Goal: Transaction & Acquisition: Purchase product/service

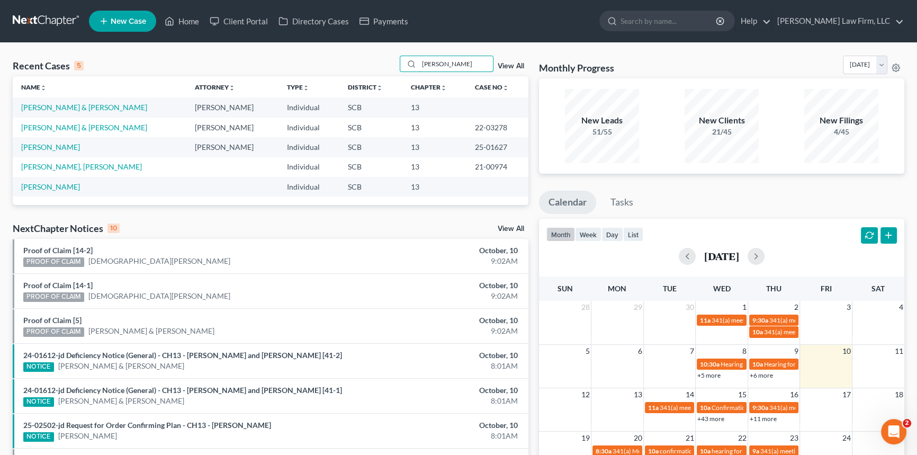
drag, startPoint x: 426, startPoint y: 61, endPoint x: 377, endPoint y: 71, distance: 49.7
click at [378, 71] on div "Recent Cases 5 [PERSON_NAME] View All" at bounding box center [271, 66] width 516 height 21
type input "[PERSON_NAME]"
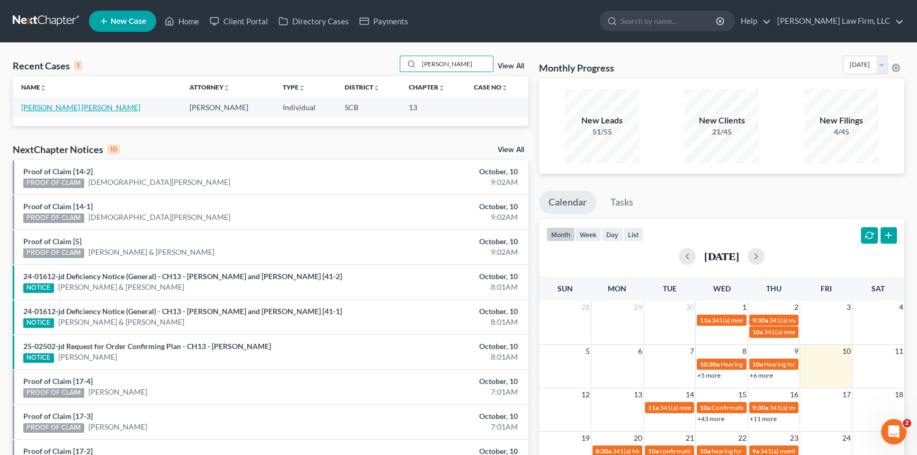
click at [63, 106] on link "[PERSON_NAME] [PERSON_NAME]" at bounding box center [80, 107] width 119 height 9
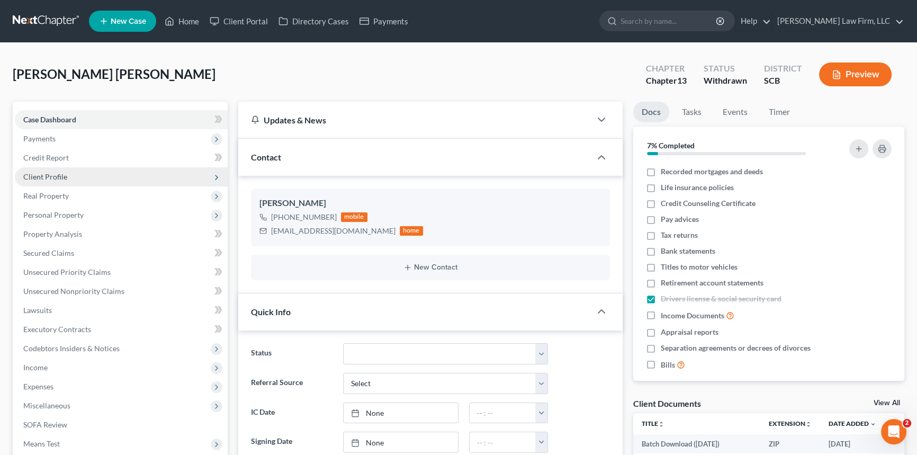
select select "1"
click at [705, 23] on input "search" at bounding box center [669, 21] width 97 height 20
type input "o"
type input "jordan"
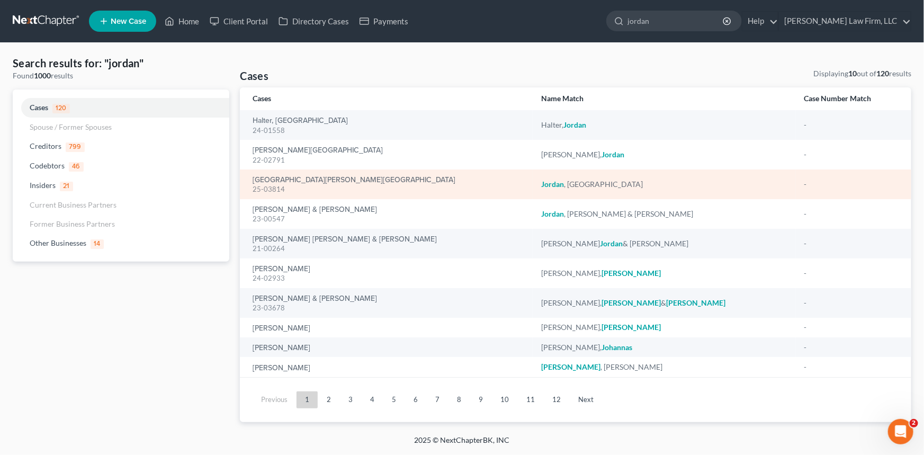
click at [272, 184] on div "25-03814" at bounding box center [389, 189] width 272 height 10
click at [272, 181] on link "[GEOGRAPHIC_DATA][PERSON_NAME][GEOGRAPHIC_DATA]" at bounding box center [354, 179] width 203 height 7
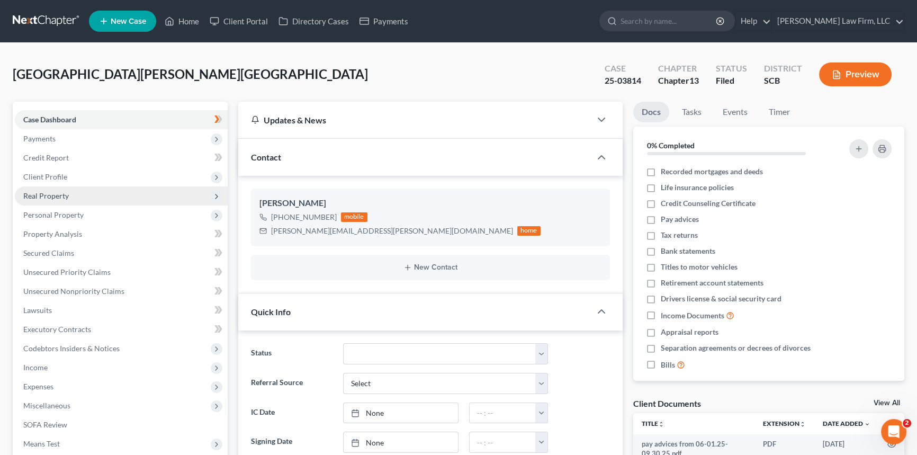
click at [53, 196] on span "Real Property" at bounding box center [46, 195] width 46 height 9
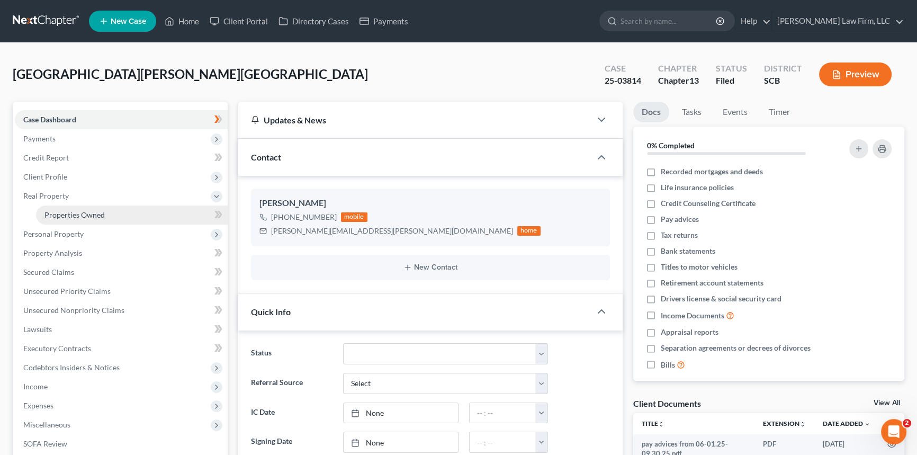
click at [73, 215] on span "Properties Owned" at bounding box center [74, 214] width 60 height 9
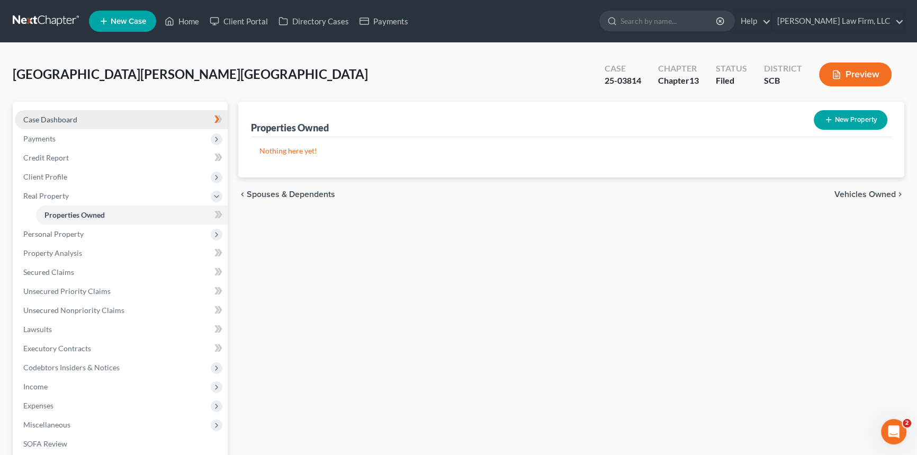
click at [58, 116] on span "Case Dashboard" at bounding box center [50, 119] width 54 height 9
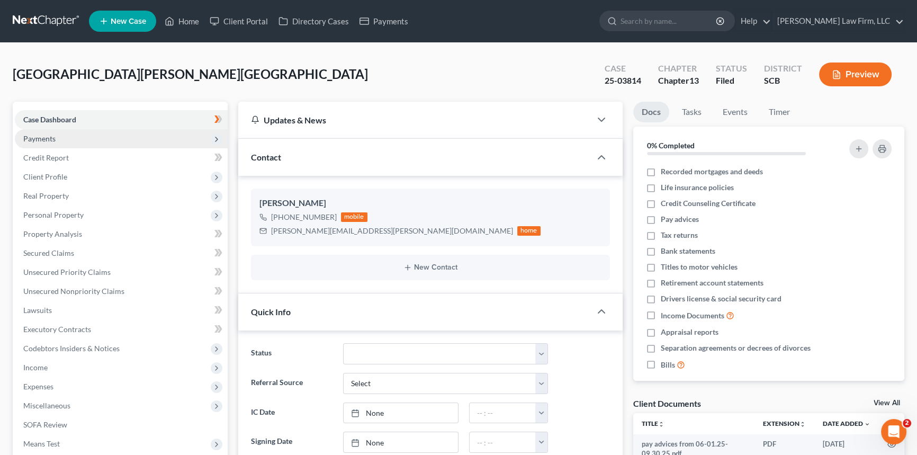
scroll to position [743, 0]
click at [679, 24] on input "search" at bounding box center [669, 21] width 97 height 20
type input "hockley"
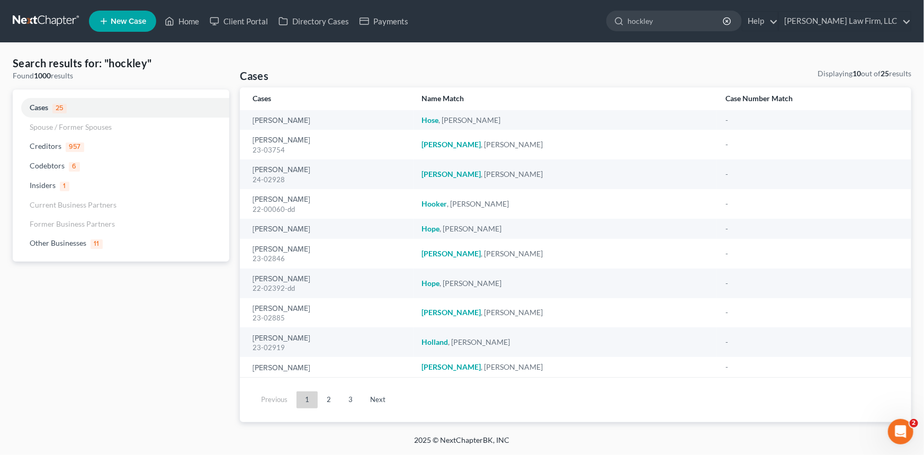
drag, startPoint x: 682, startPoint y: 22, endPoint x: 426, endPoint y: 30, distance: 256.4
click at [441, 30] on ul "New Case Home Client Portal Directory Cases Payments hockley - No Result - Othe…" at bounding box center [500, 21] width 822 height 28
type input "long"
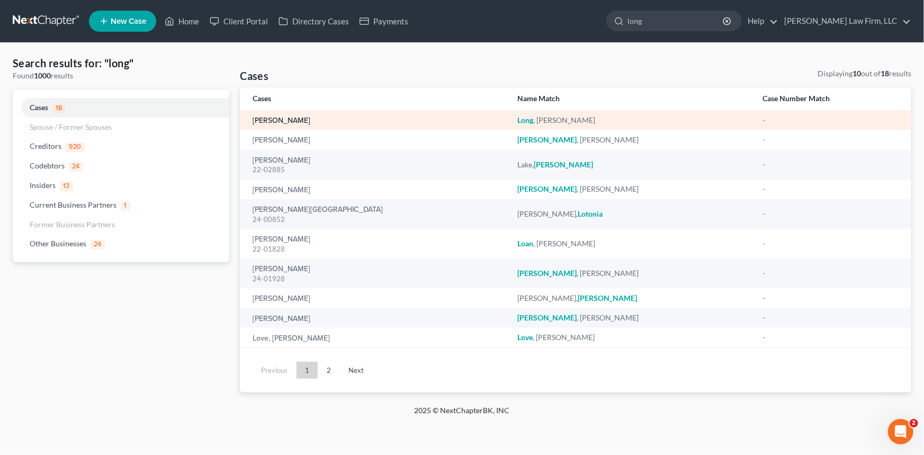
click at [283, 119] on link "[PERSON_NAME]" at bounding box center [282, 120] width 58 height 7
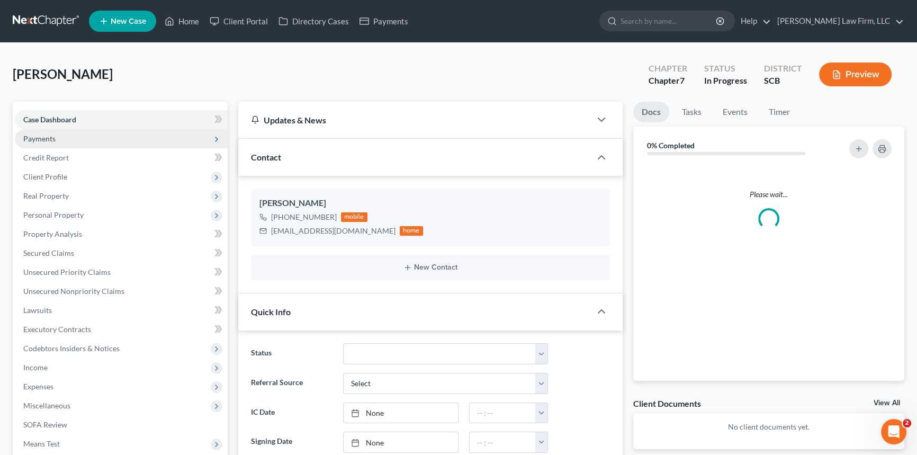
select select "1"
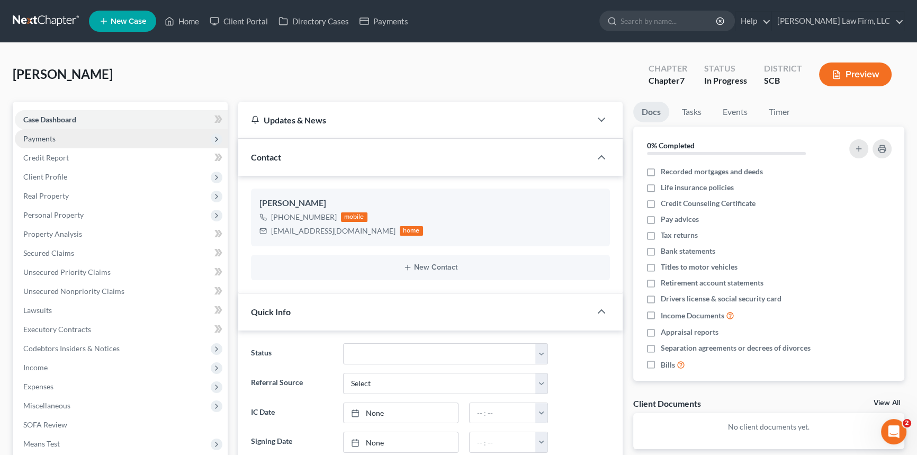
click at [49, 139] on span "Payments" at bounding box center [39, 138] width 32 height 9
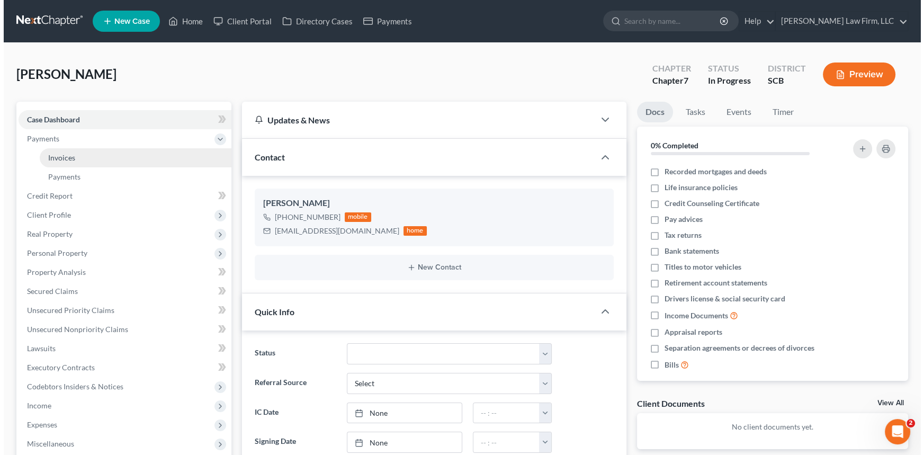
scroll to position [1, 0]
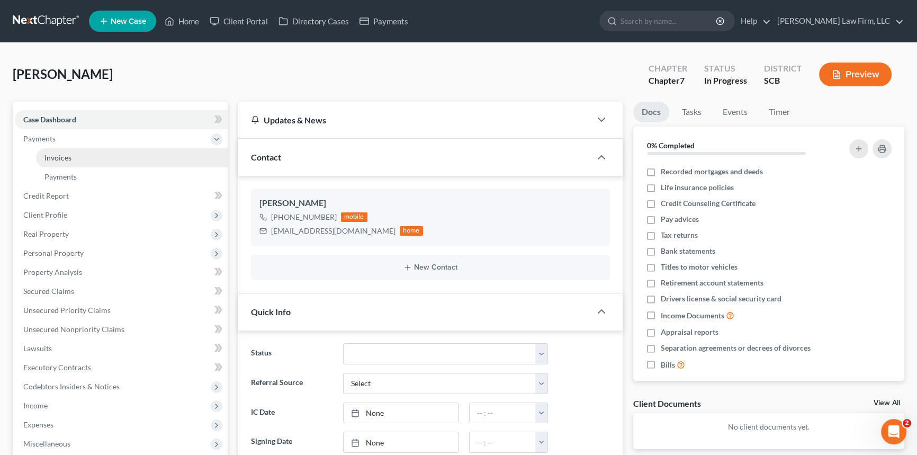
click at [61, 161] on link "Invoices" at bounding box center [132, 157] width 192 height 19
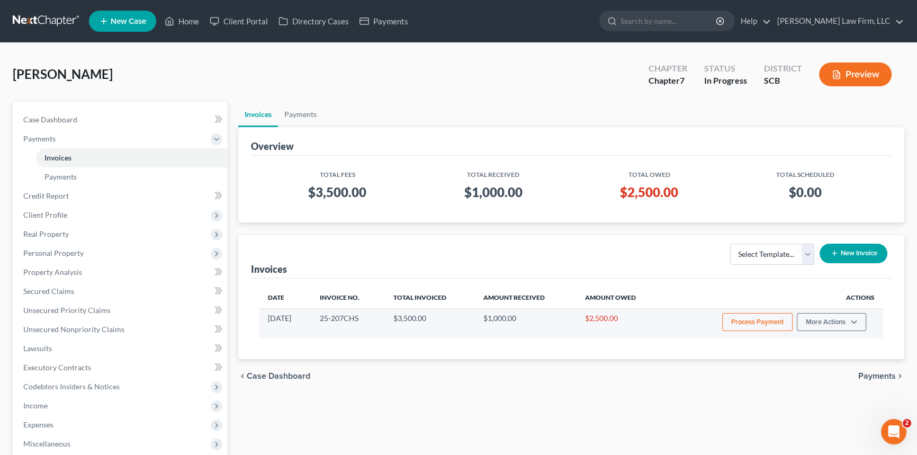
click at [778, 320] on button "Process Payment" at bounding box center [757, 322] width 70 height 18
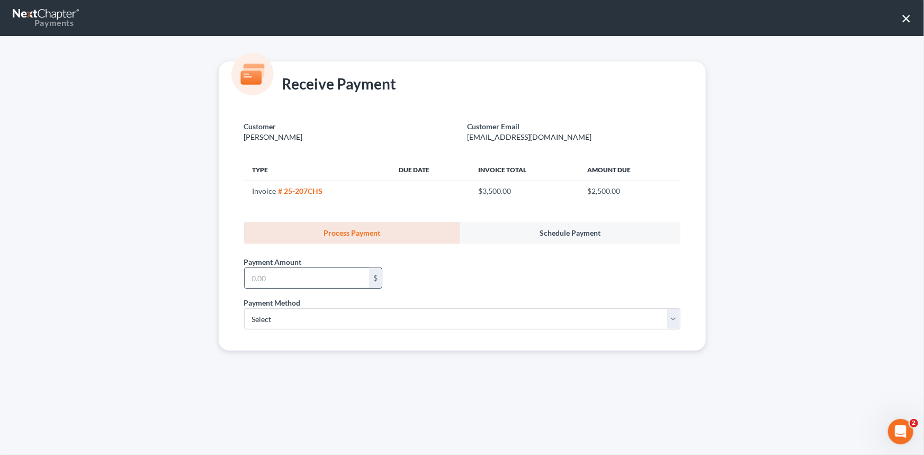
click at [341, 277] on input "text" at bounding box center [307, 278] width 124 height 20
type input "1,500"
click at [316, 314] on select "Select ACH Credit Card" at bounding box center [462, 318] width 436 height 21
select select "1"
click at [244, 308] on select "Select ACH Credit Card" at bounding box center [462, 318] width 436 height 21
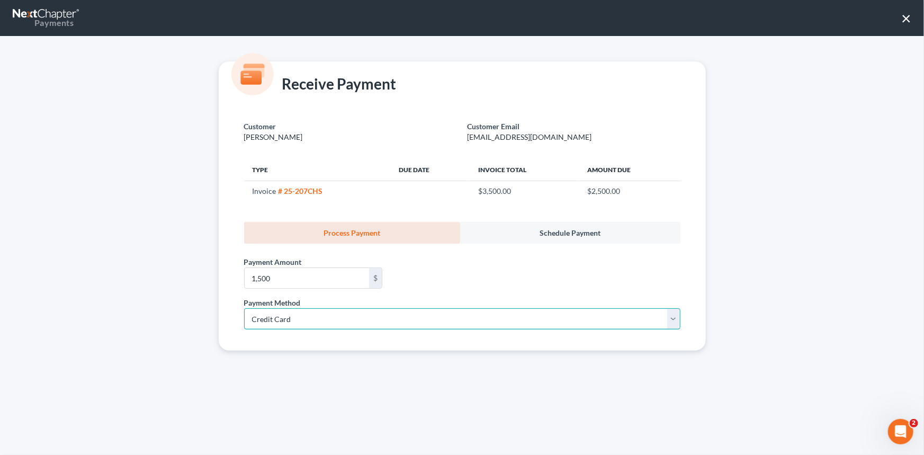
select select "42"
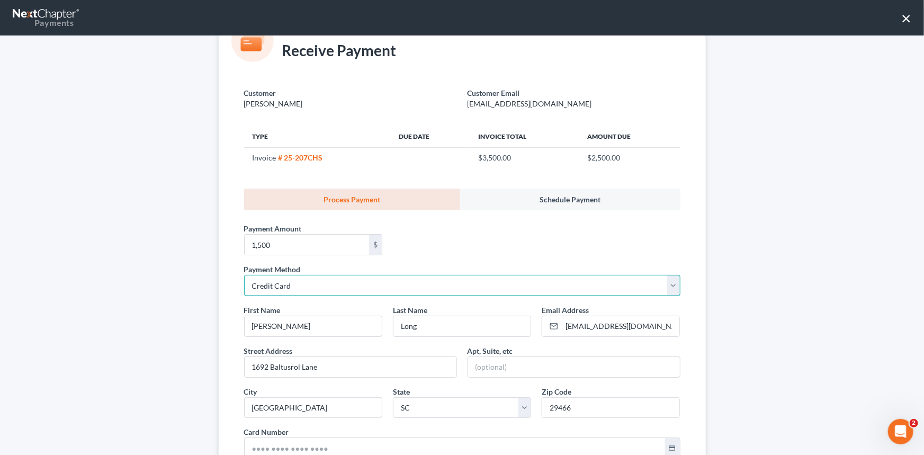
scroll to position [185, 0]
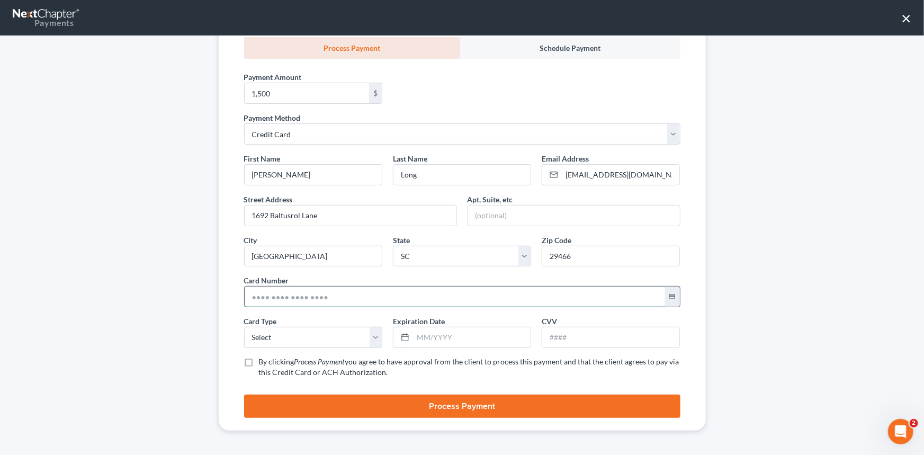
click at [259, 293] on input "text" at bounding box center [455, 296] width 420 height 20
type input "[CREDIT_CARD_NUMBER]"
click at [267, 338] on select "Select Visa MasterCard Discover American Express" at bounding box center [313, 337] width 138 height 21
select select "0"
click at [244, 327] on select "Select Visa MasterCard Discover American Express" at bounding box center [313, 337] width 138 height 21
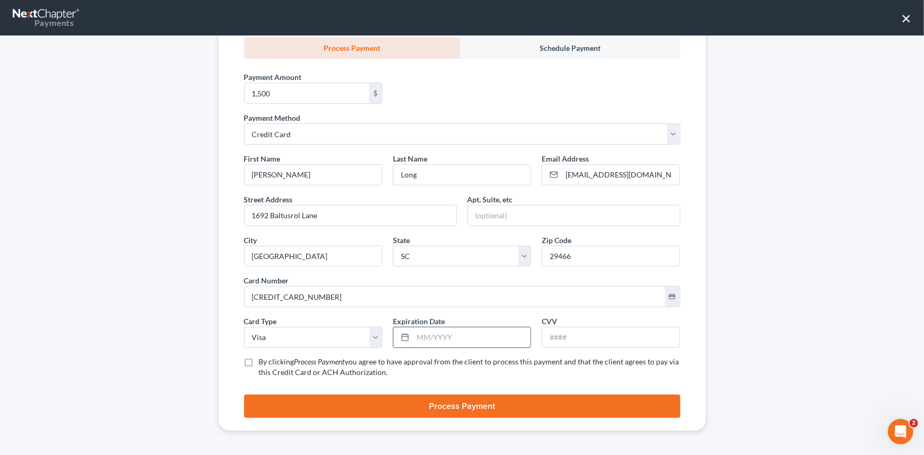
click at [445, 329] on input "text" at bounding box center [472, 337] width 118 height 20
type input "0"
type input "08/2029"
click at [556, 333] on input "text" at bounding box center [610, 337] width 137 height 20
type input "495"
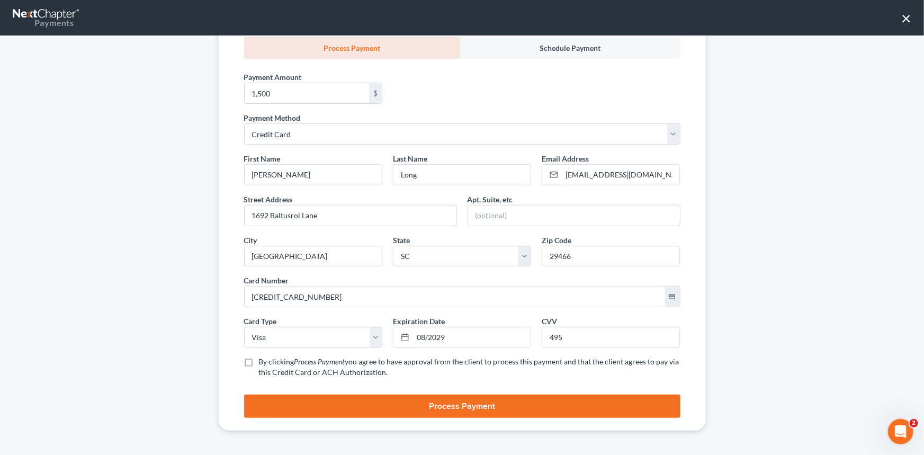
click at [301, 361] on icon "Process Payment" at bounding box center [319, 361] width 51 height 9
click at [270, 361] on input "By clicking Process Payment you agree to have approval from the client to proce…" at bounding box center [266, 359] width 7 height 7
checkbox input "true"
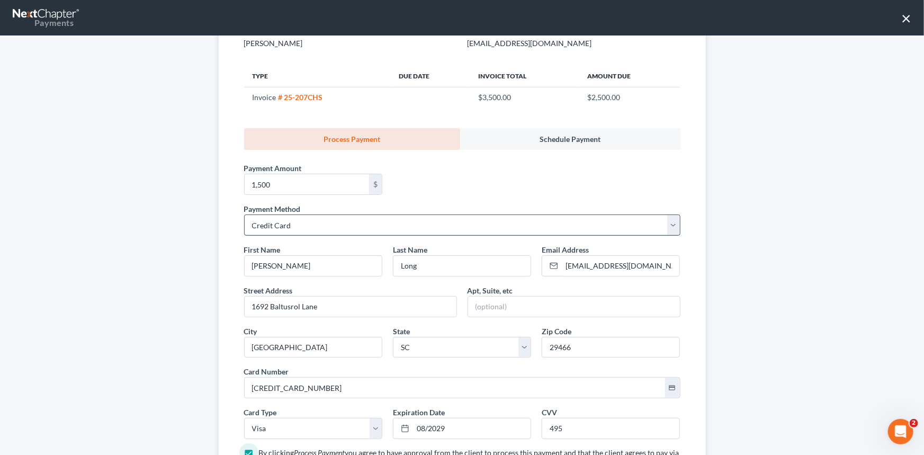
scroll to position [88, 0]
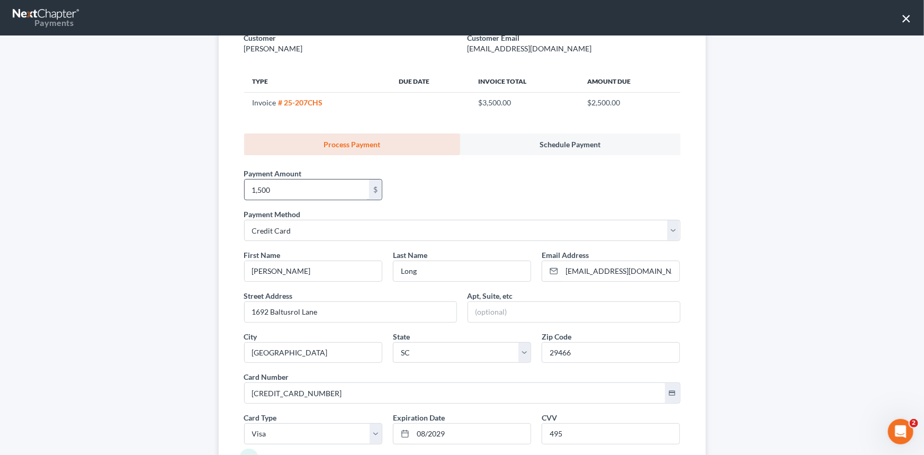
click at [320, 194] on input "1,500" at bounding box center [307, 189] width 124 height 20
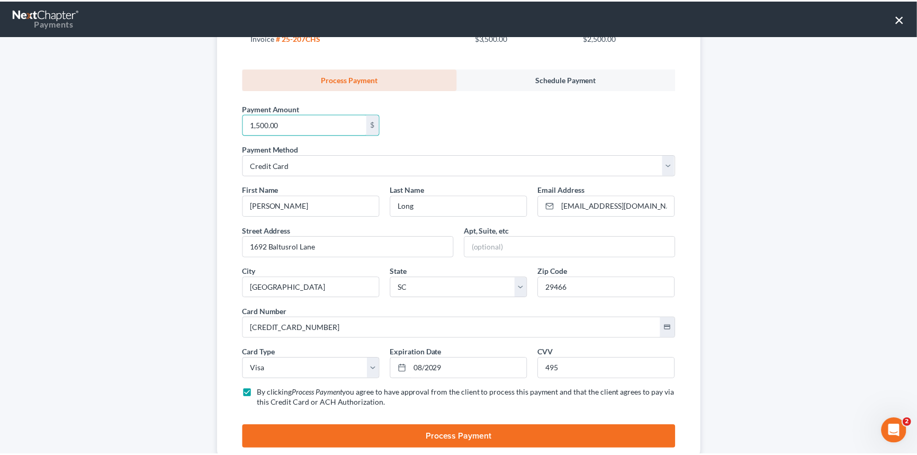
scroll to position [185, 0]
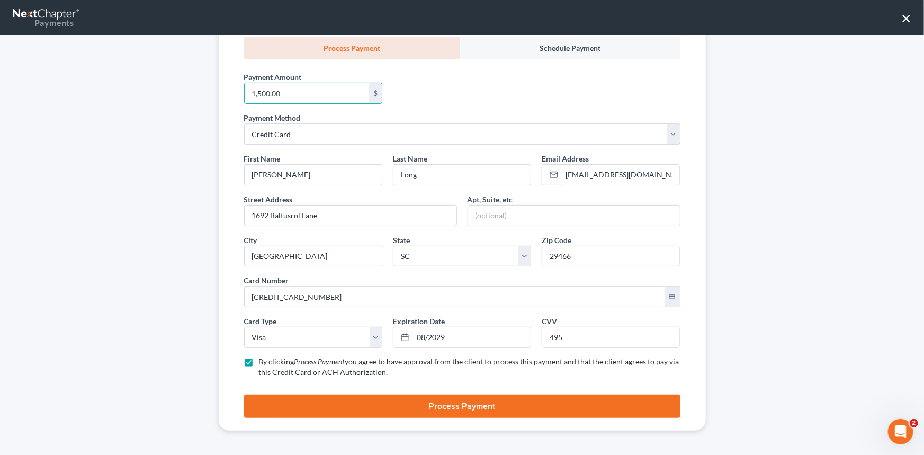
type input "1,500.00"
click at [465, 404] on button "Process Payment" at bounding box center [462, 405] width 436 height 23
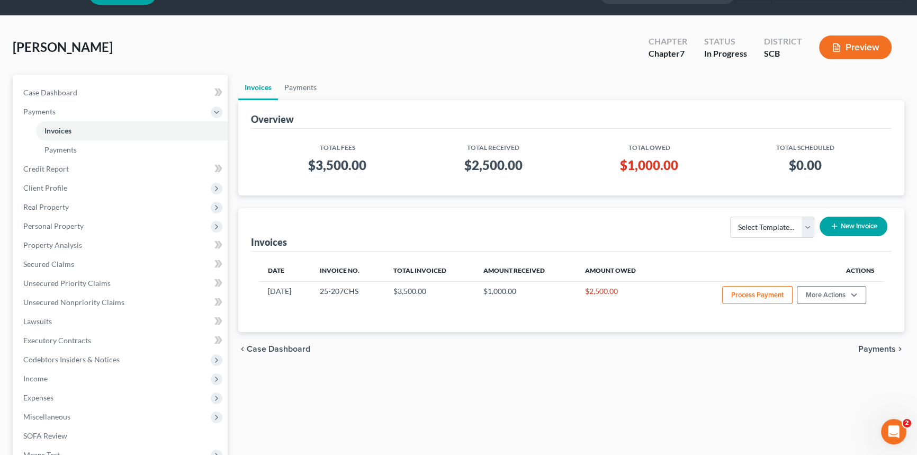
scroll to position [0, 0]
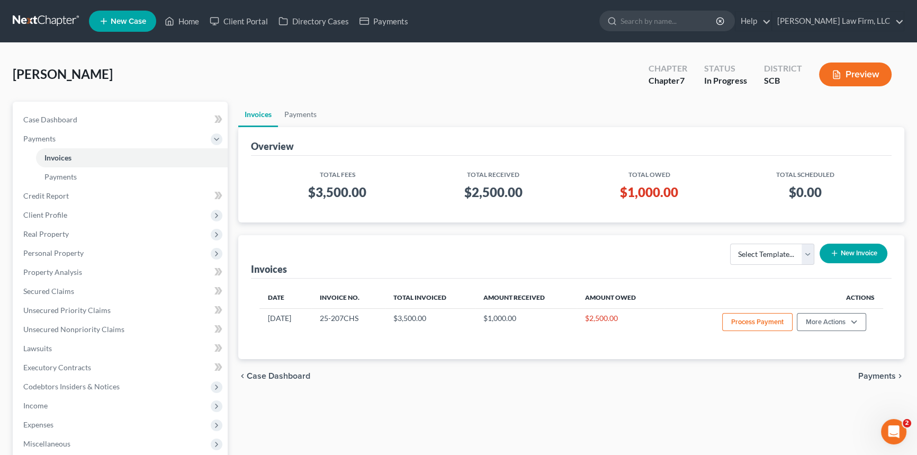
click at [34, 24] on link at bounding box center [47, 21] width 68 height 19
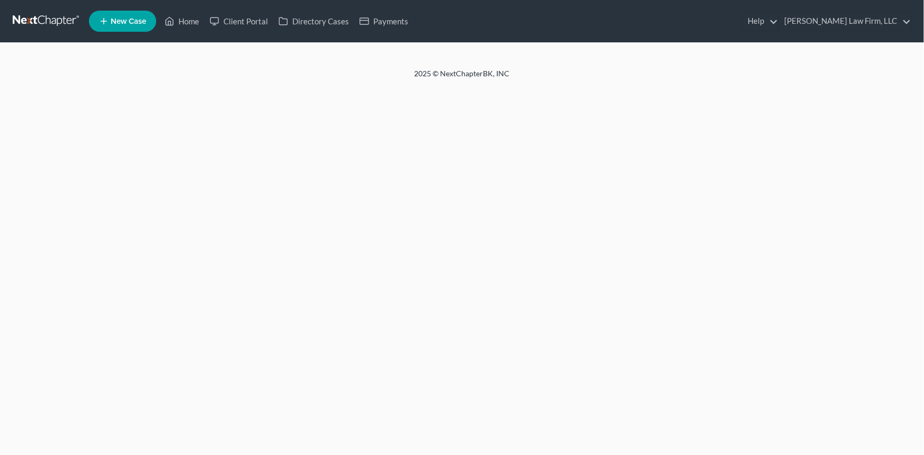
click at [233, 122] on div "Home New Case Client Portal Directory Cases Payments Meredith Law Firm, LLC leg…" at bounding box center [462, 227] width 924 height 455
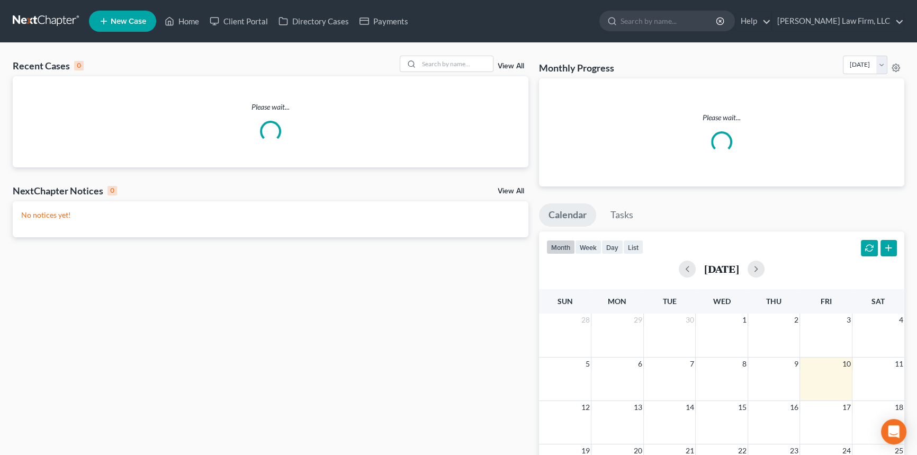
click at [53, 24] on link at bounding box center [47, 21] width 68 height 19
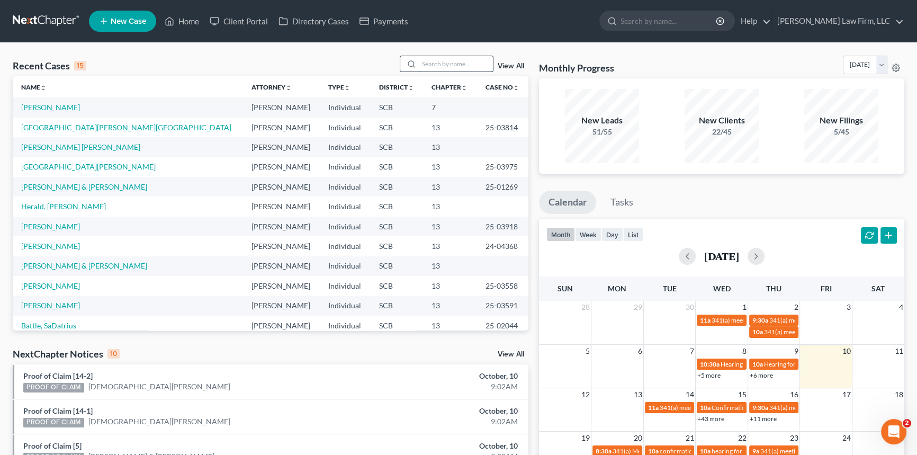
click at [419, 63] on input "search" at bounding box center [456, 63] width 74 height 15
type input "wyatt"
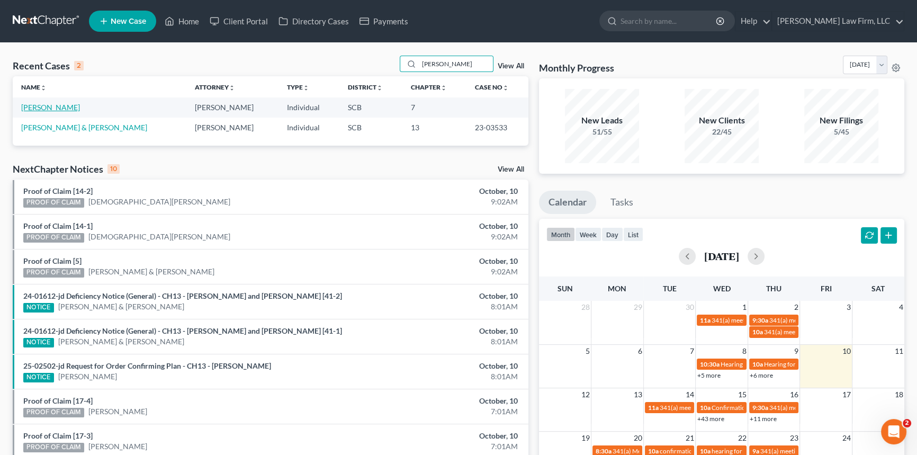
click at [51, 107] on link "[PERSON_NAME]" at bounding box center [50, 107] width 59 height 9
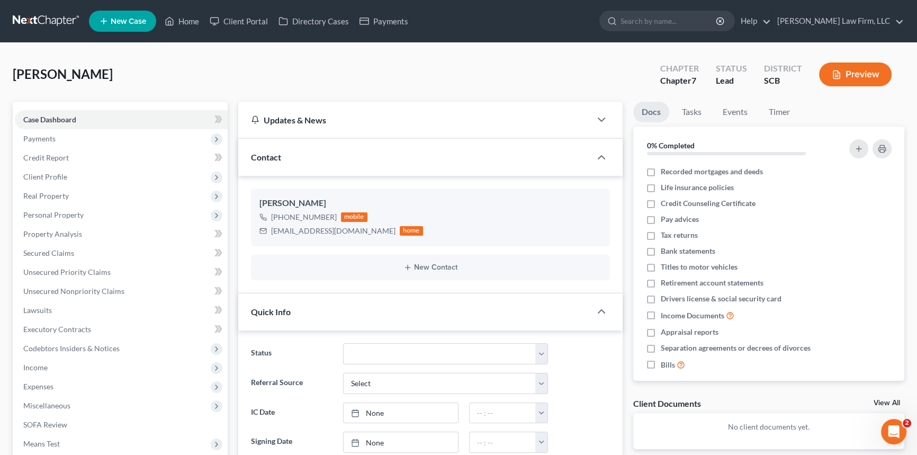
select select "2"
click at [56, 140] on span "Payments" at bounding box center [121, 138] width 213 height 19
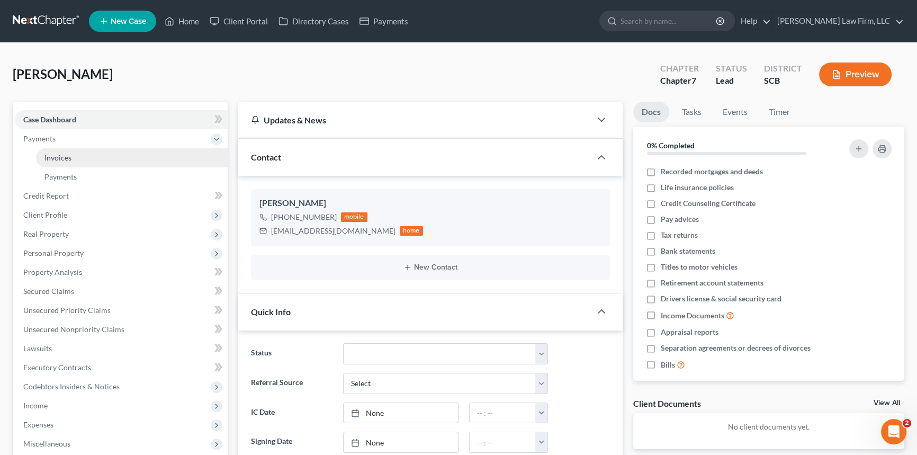
drag, startPoint x: 63, startPoint y: 160, endPoint x: 201, endPoint y: 159, distance: 138.2
click at [63, 160] on span "Invoices" at bounding box center [57, 157] width 27 height 9
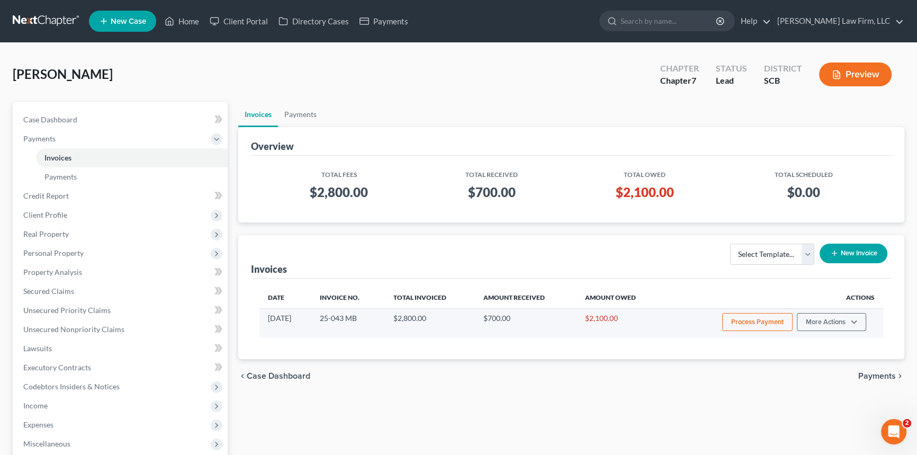
click at [762, 321] on button "Process Payment" at bounding box center [757, 322] width 70 height 18
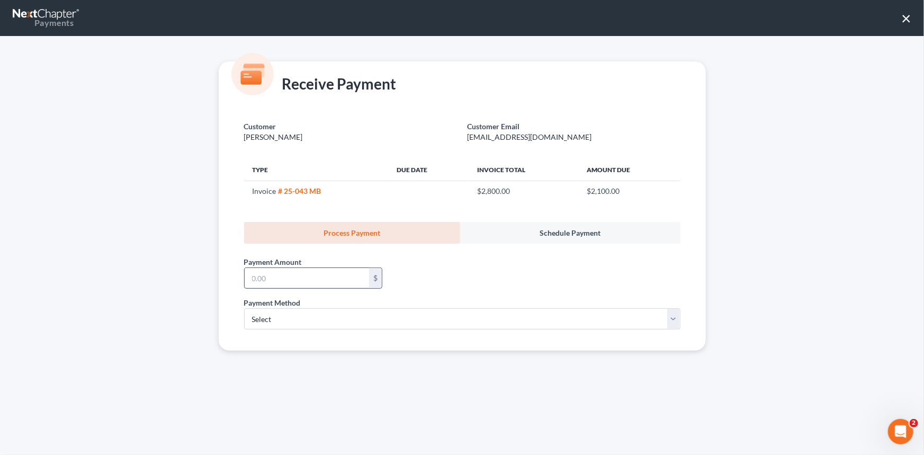
drag, startPoint x: 291, startPoint y: 284, endPoint x: 296, endPoint y: 281, distance: 5.9
click at [296, 281] on input "text" at bounding box center [307, 278] width 124 height 20
type input "100.00"
click at [281, 318] on select "Select ACH Credit Card" at bounding box center [462, 318] width 436 height 21
select select "1"
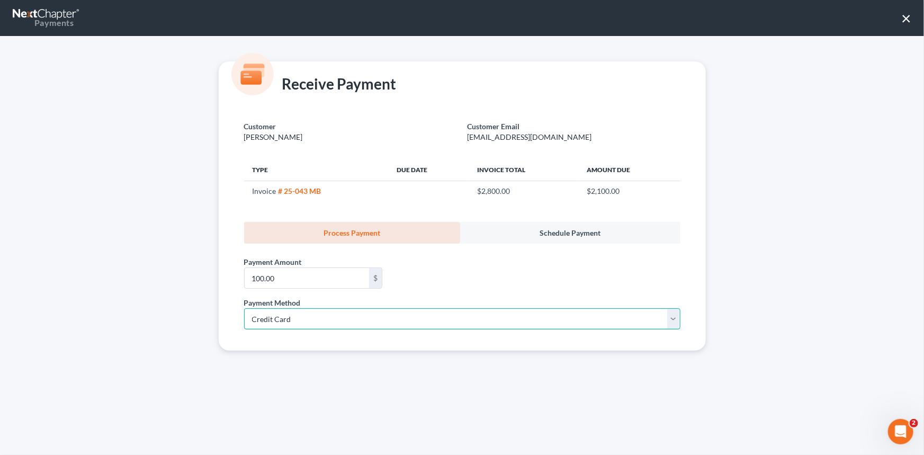
click at [244, 308] on select "Select ACH Credit Card" at bounding box center [462, 318] width 436 height 21
select select "42"
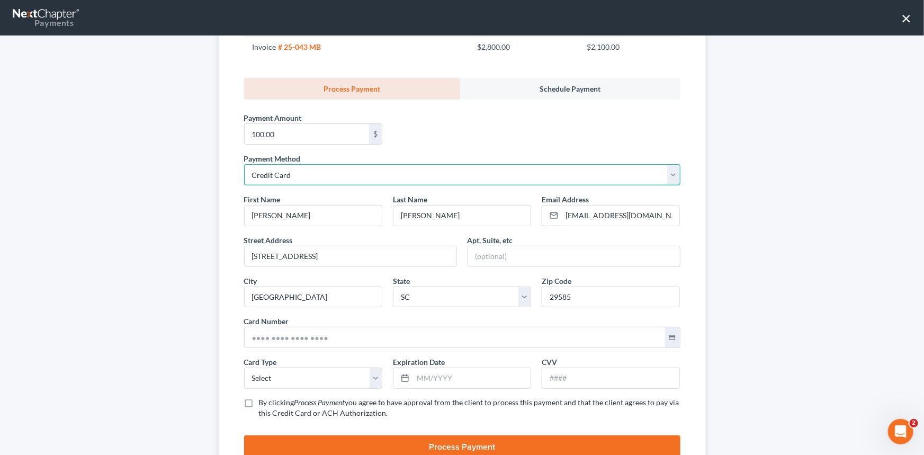
scroll to position [185, 0]
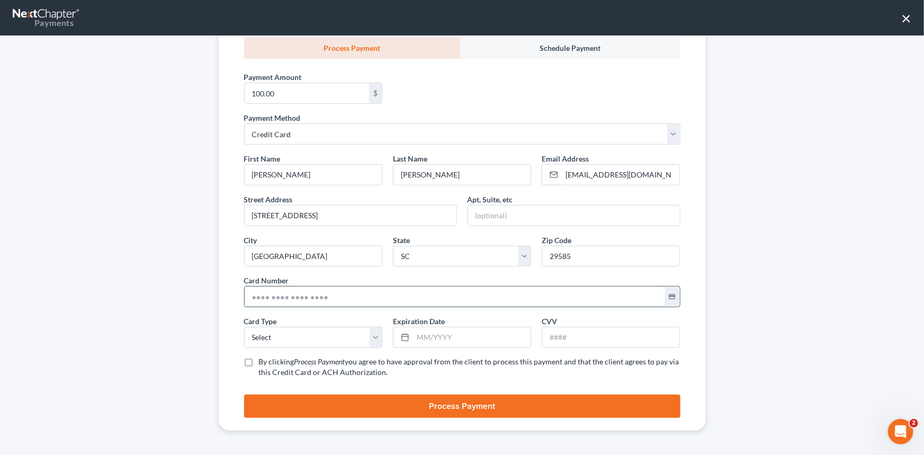
click at [268, 299] on input "text" at bounding box center [455, 296] width 420 height 20
type input "5403 4900 4113 2015"
click at [278, 345] on select "Select Visa MasterCard Discover American Express" at bounding box center [313, 337] width 138 height 21
select select "1"
click at [244, 327] on select "Select Visa MasterCard Discover American Express" at bounding box center [313, 337] width 138 height 21
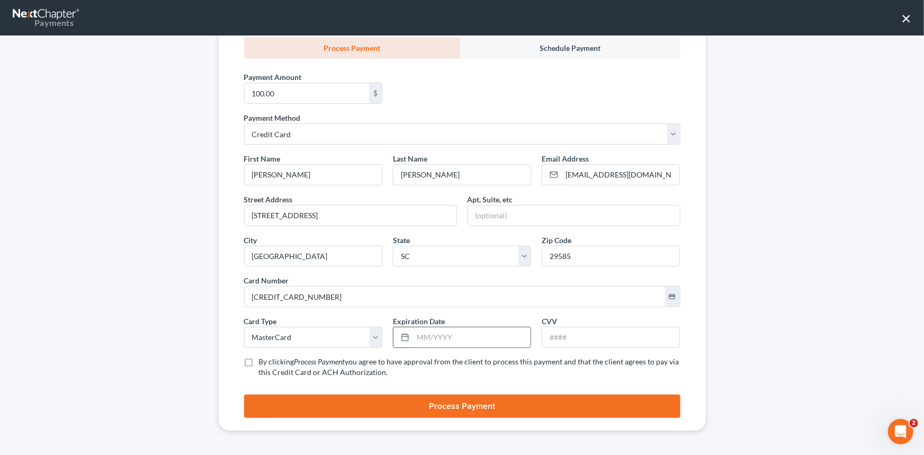
click at [408, 338] on div at bounding box center [403, 337] width 20 height 20
click at [425, 338] on input "text" at bounding box center [472, 337] width 118 height 20
type input "7"
type input "07/2028"
click at [608, 333] on input "text" at bounding box center [610, 337] width 137 height 20
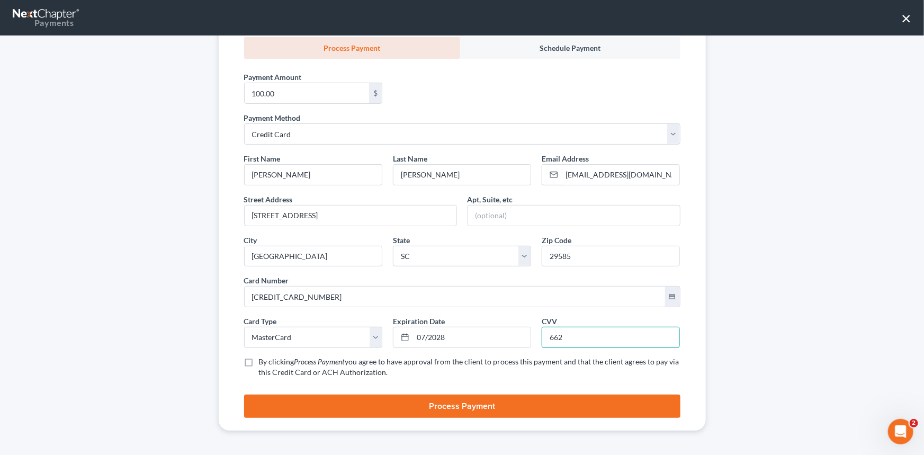
type input "662"
click at [343, 362] on span "you agree to have approval from the client to process this payment and that the…" at bounding box center [469, 367] width 420 height 20
click at [270, 362] on input "By clicking Process Payment you agree to have approval from the client to proce…" at bounding box center [266, 359] width 7 height 7
checkbox input "true"
click at [463, 398] on button "Process Payment" at bounding box center [462, 405] width 436 height 23
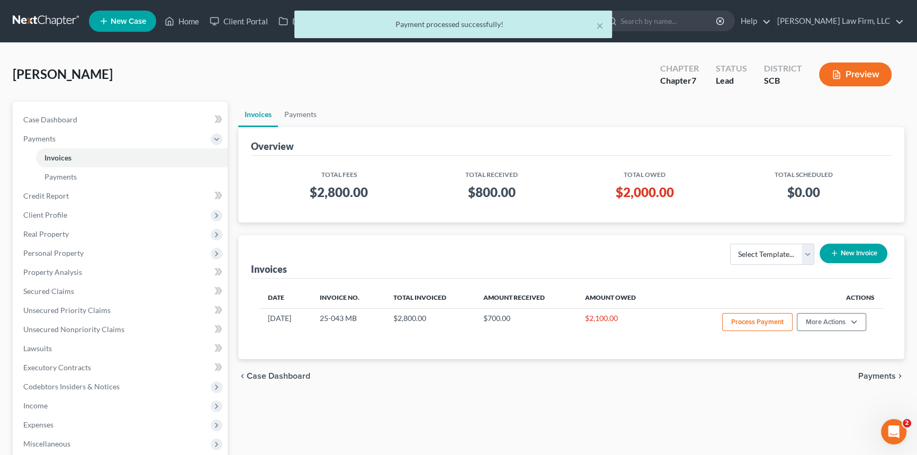
click at [234, 134] on div "Invoices Payments Overview Total Fees Total Received Total Owed Total Scheduled…" at bounding box center [571, 350] width 677 height 497
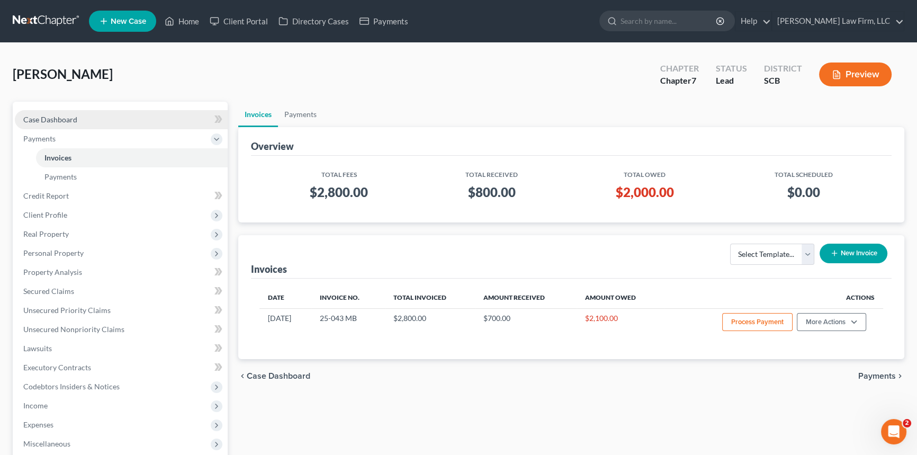
click at [69, 117] on span "Case Dashboard" at bounding box center [50, 119] width 54 height 9
select select "2"
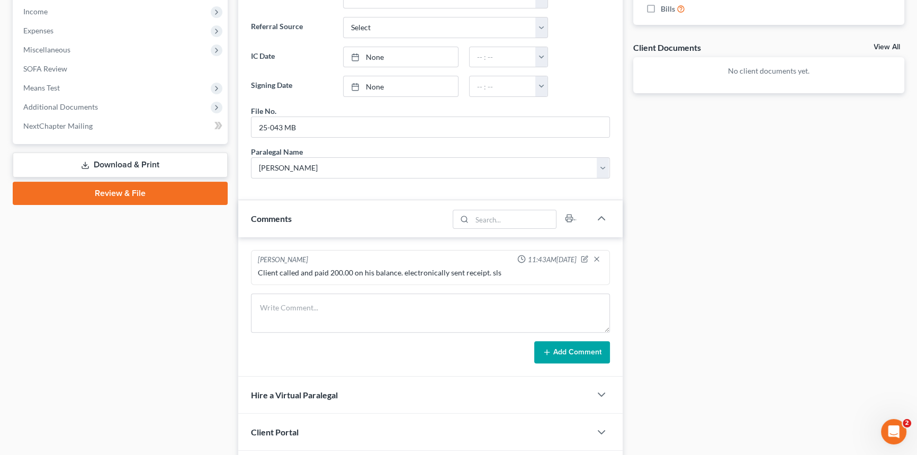
scroll to position [427, 0]
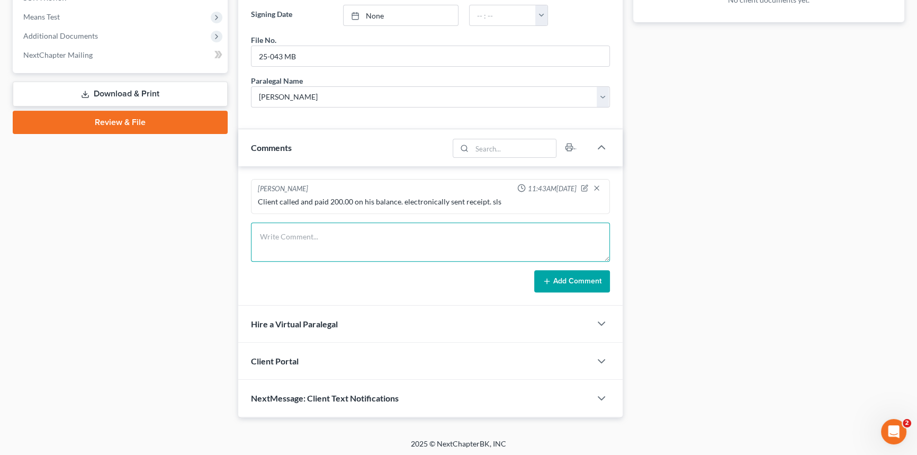
click at [266, 241] on textarea at bounding box center [430, 241] width 359 height 39
type textarea "c"
type textarea "client paid $100 today over phone-kB"
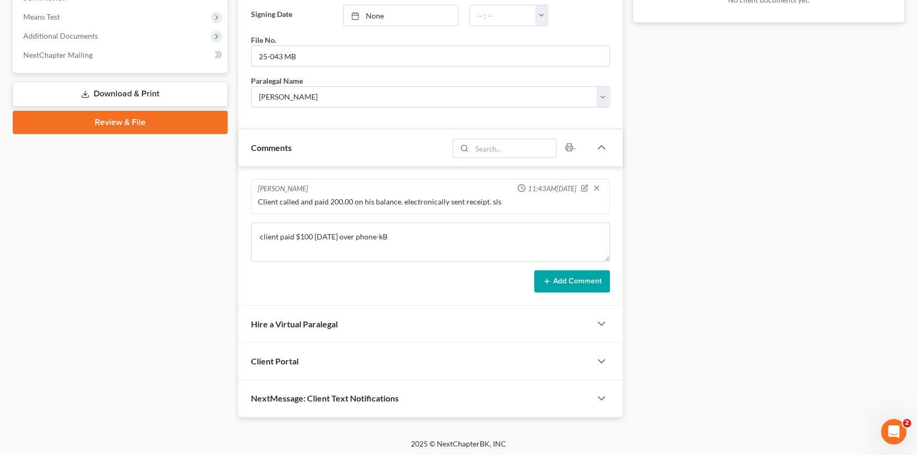
click at [566, 284] on button "Add Comment" at bounding box center [572, 281] width 76 height 22
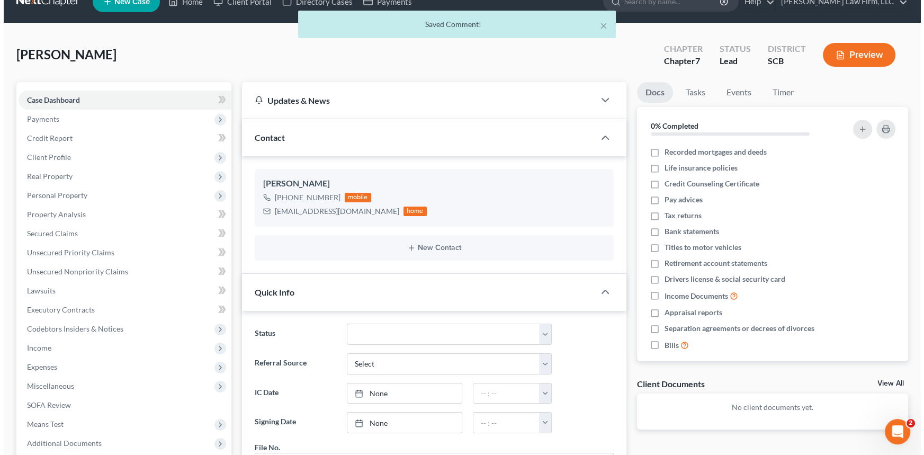
scroll to position [0, 0]
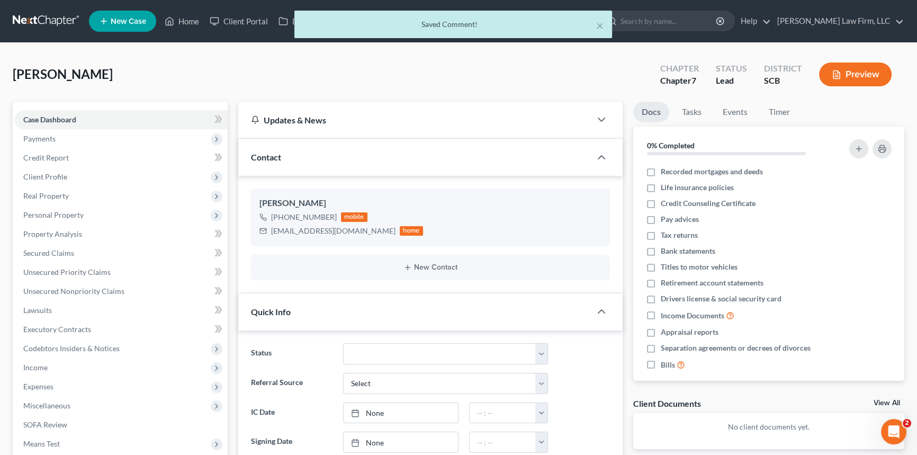
click at [47, 21] on div "× Saved Comment!" at bounding box center [453, 27] width 917 height 33
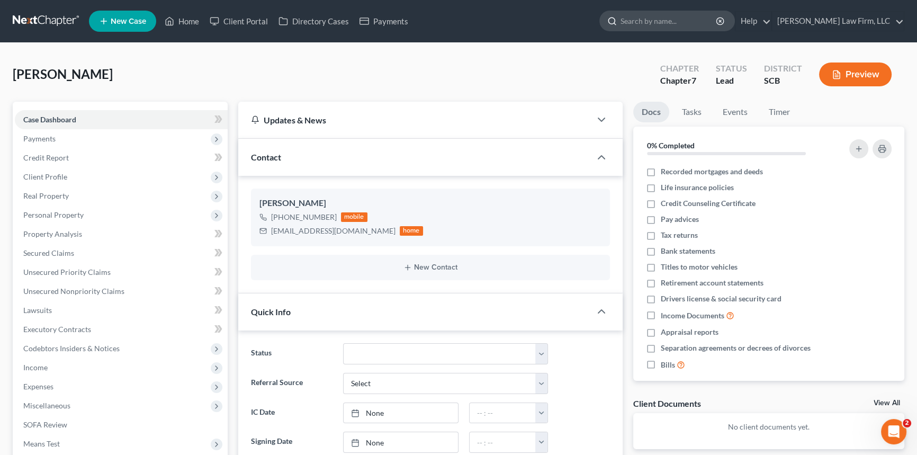
click at [657, 15] on input "search" at bounding box center [669, 21] width 97 height 20
type input "richardson"
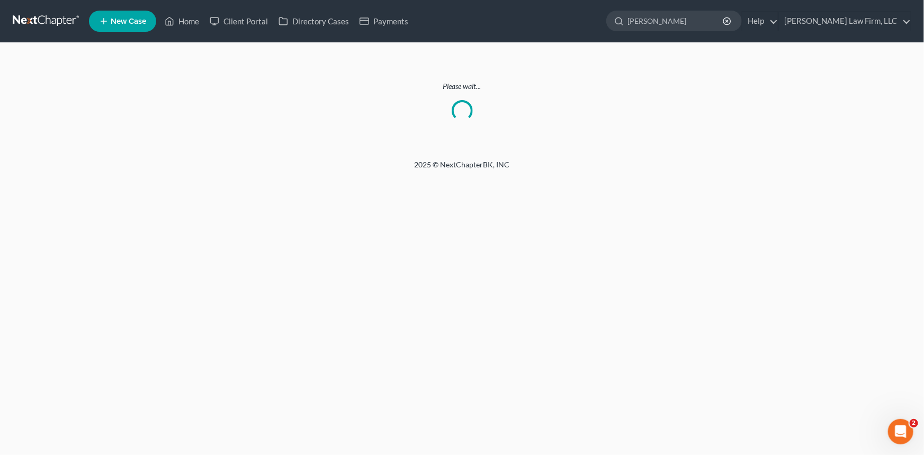
drag, startPoint x: 672, startPoint y: 27, endPoint x: 528, endPoint y: 50, distance: 145.9
click at [528, 50] on div "Home New Case Client Portal Directory Cases Payments Meredith Law Firm, LLC leg…" at bounding box center [462, 227] width 924 height 455
type input "richardson"
click at [51, 15] on link at bounding box center [47, 21] width 68 height 19
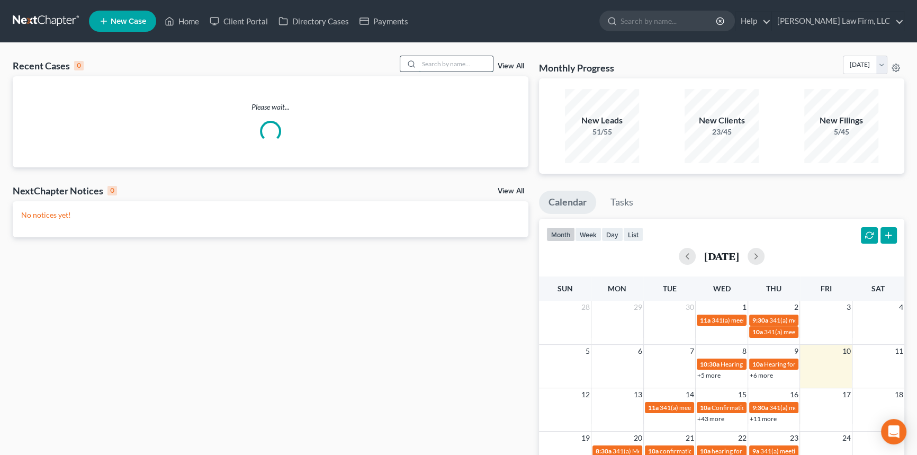
click at [475, 64] on input "search" at bounding box center [456, 63] width 74 height 15
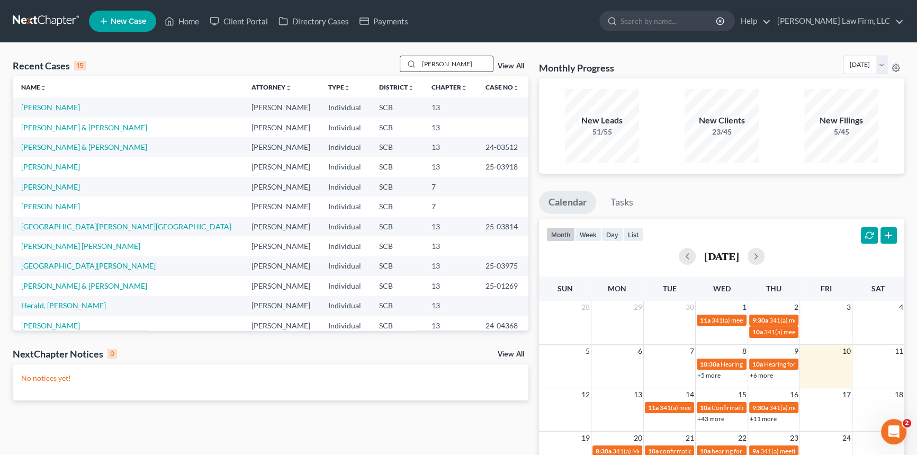
type input "[PERSON_NAME]"
